Goal: Task Accomplishment & Management: Use online tool/utility

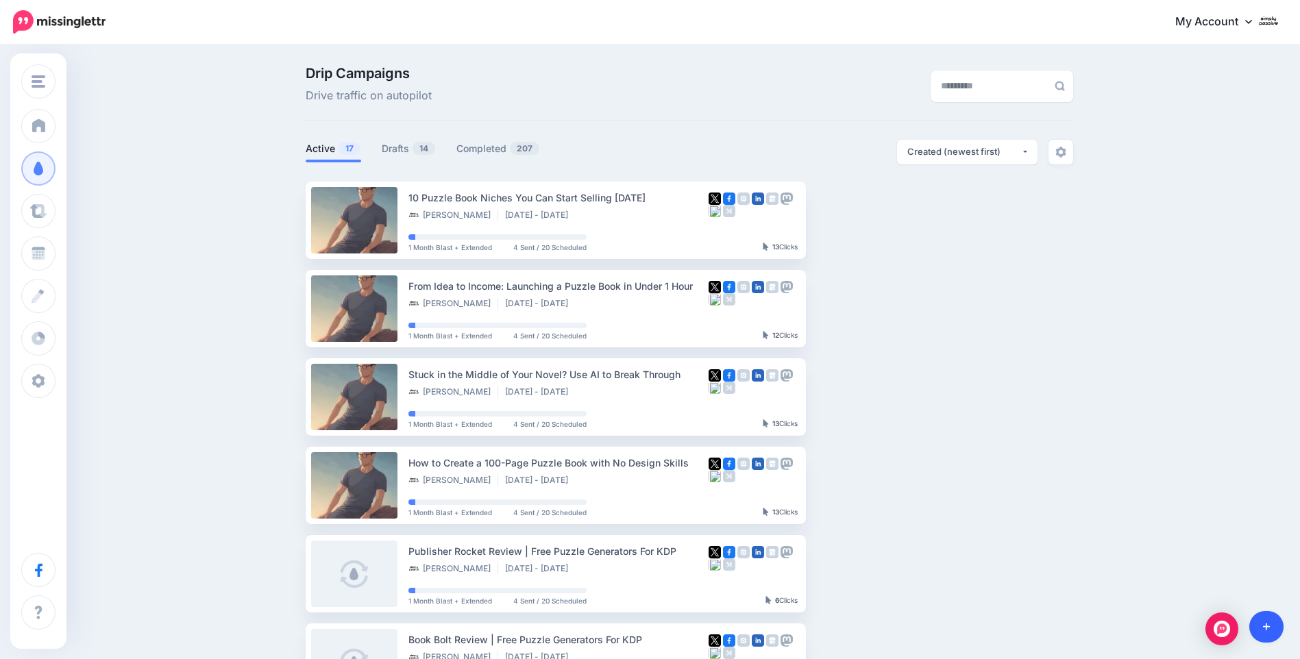
click at [1264, 627] on icon at bounding box center [1267, 628] width 8 height 8
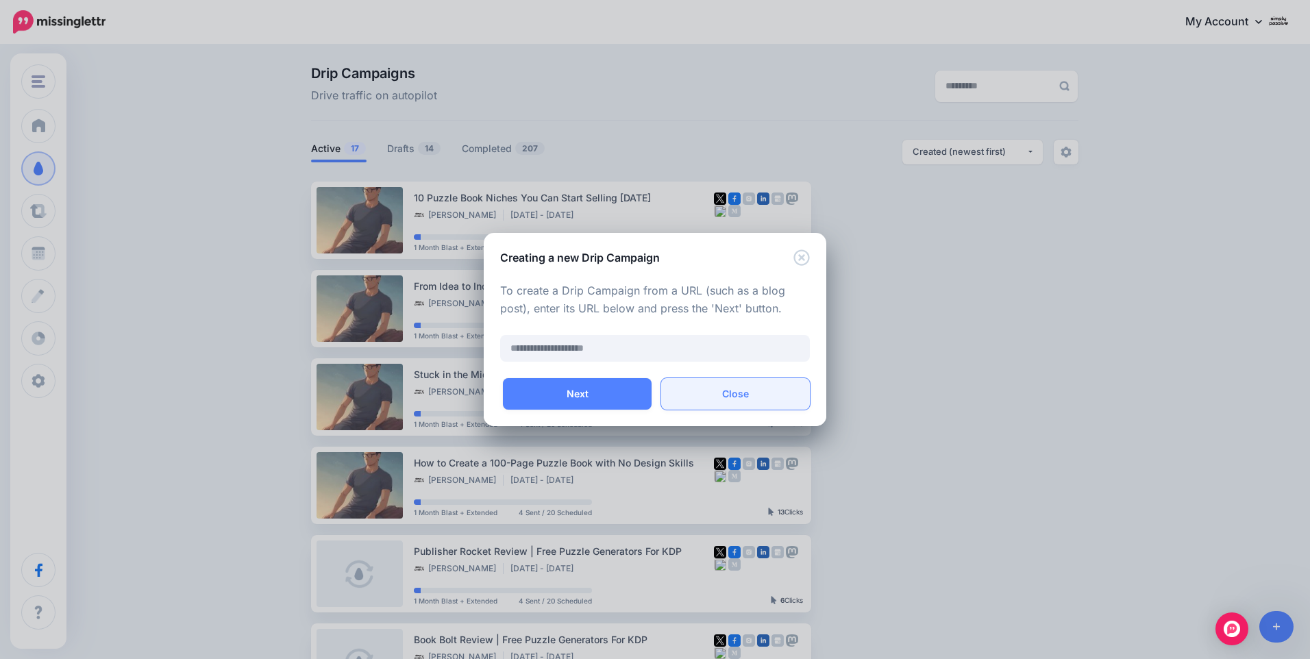
click at [744, 395] on button "Close" at bounding box center [735, 394] width 149 height 32
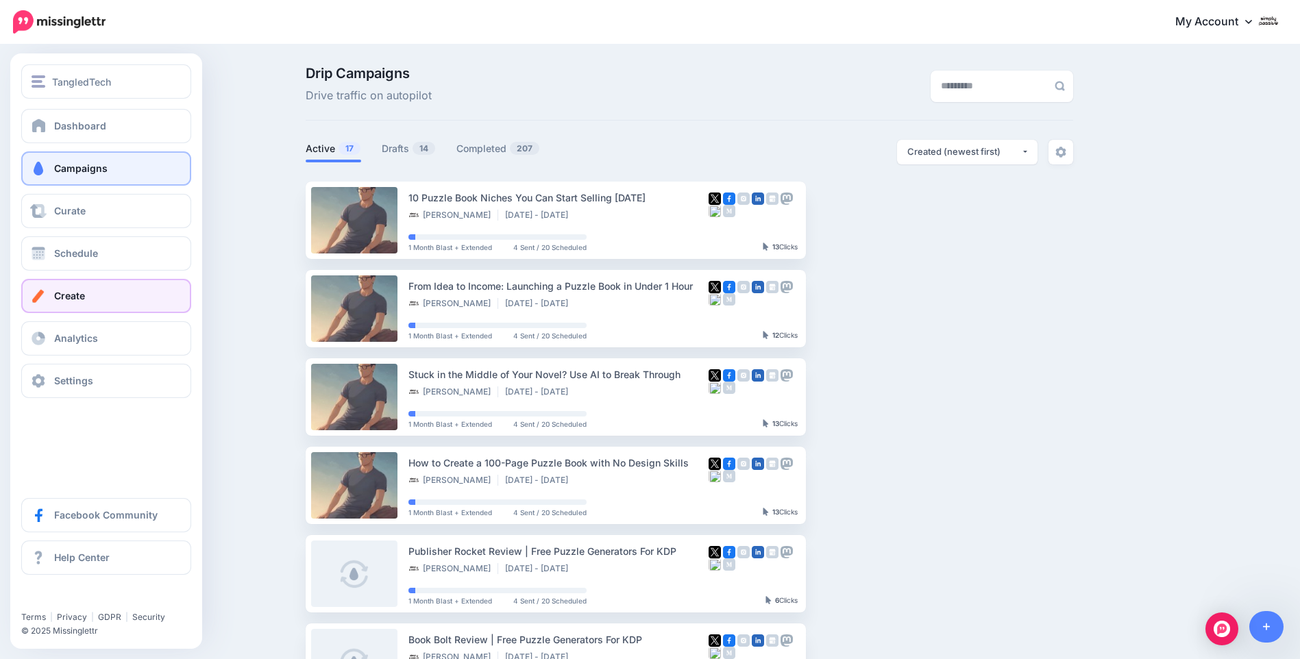
click at [70, 287] on link "Create" at bounding box center [106, 296] width 170 height 34
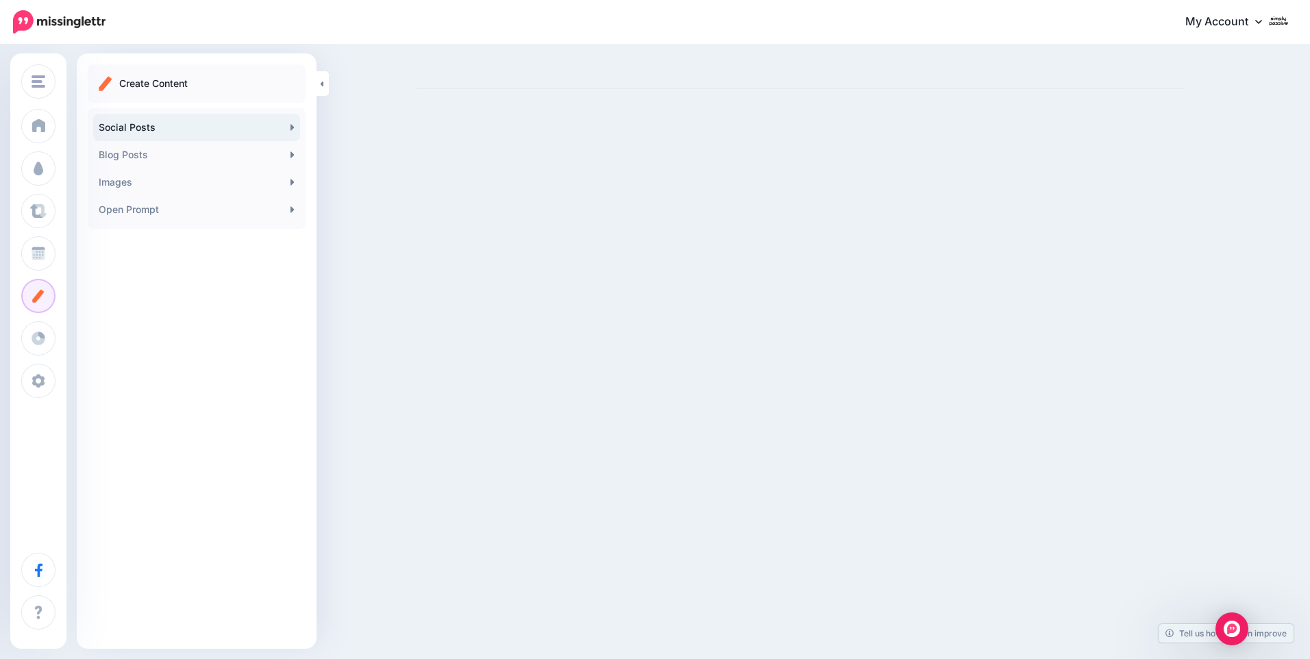
click at [281, 129] on link "Social Posts" at bounding box center [196, 127] width 207 height 27
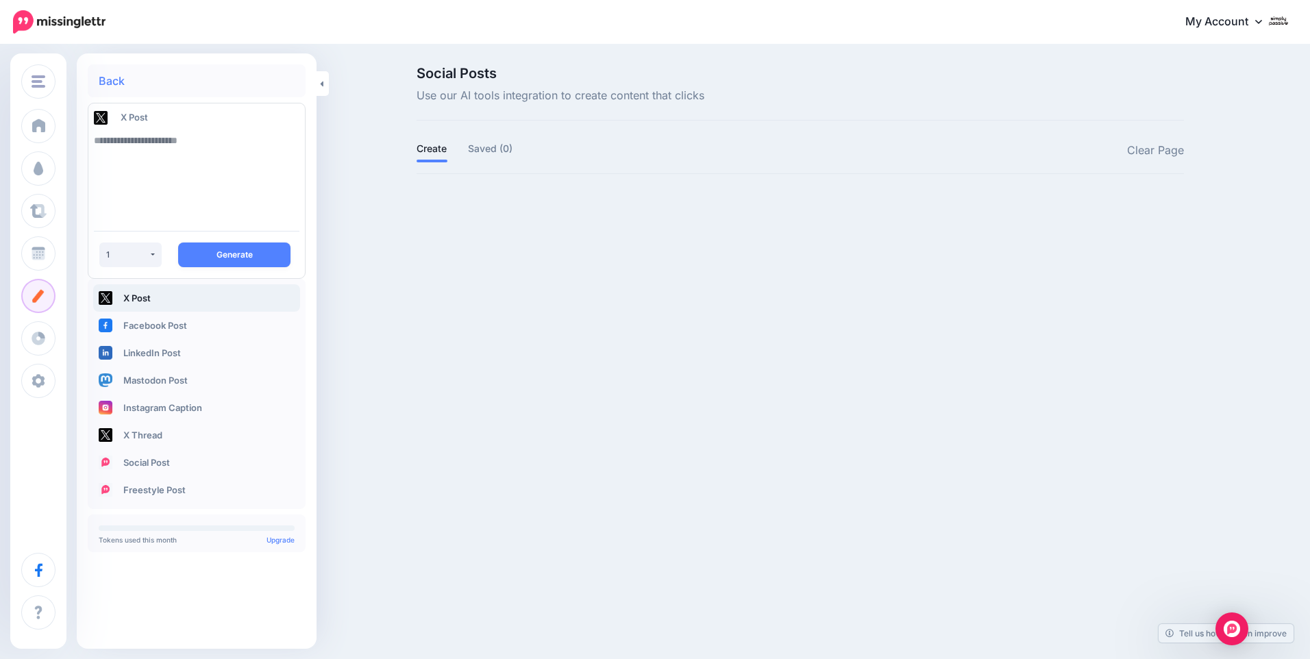
click at [217, 151] on textarea at bounding box center [197, 173] width 206 height 93
